Goal: Information Seeking & Learning: Stay updated

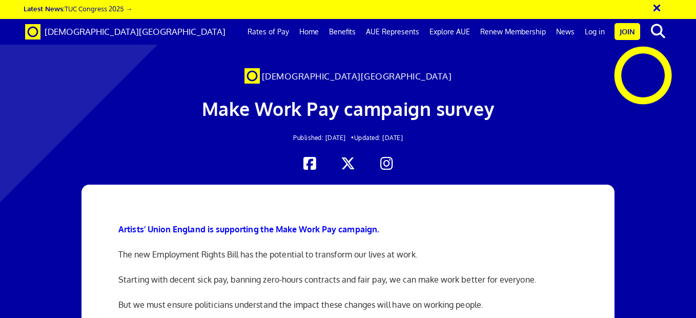
scroll to position [0, 4]
click at [560, 35] on link "News" at bounding box center [565, 32] width 29 height 26
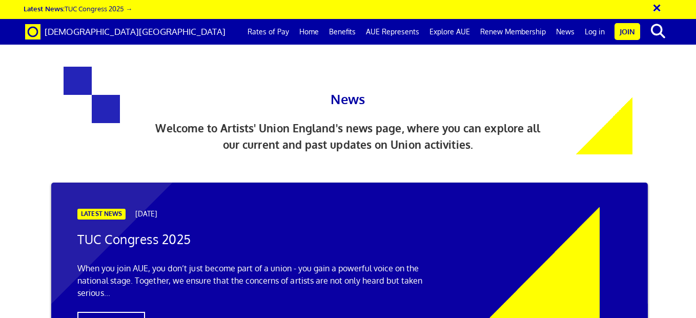
scroll to position [308, 0]
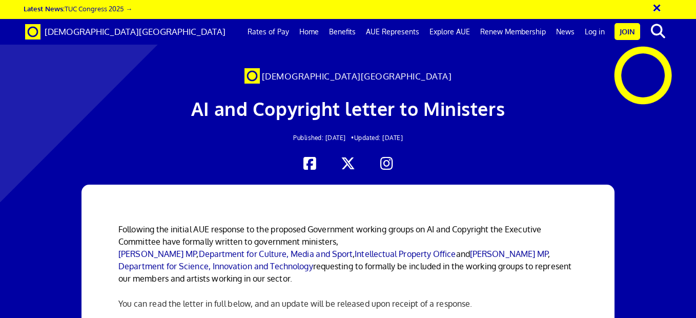
scroll to position [51, 0]
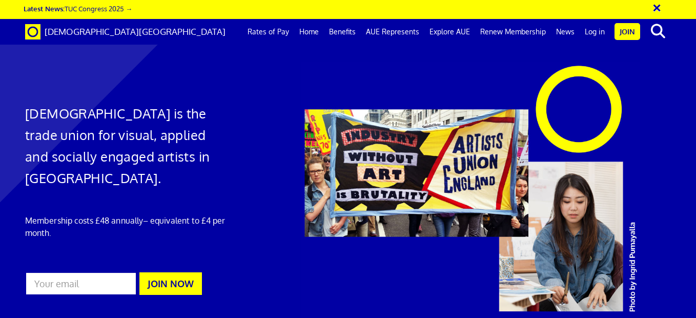
scroll to position [0, 4]
